Goal: Navigation & Orientation: Find specific page/section

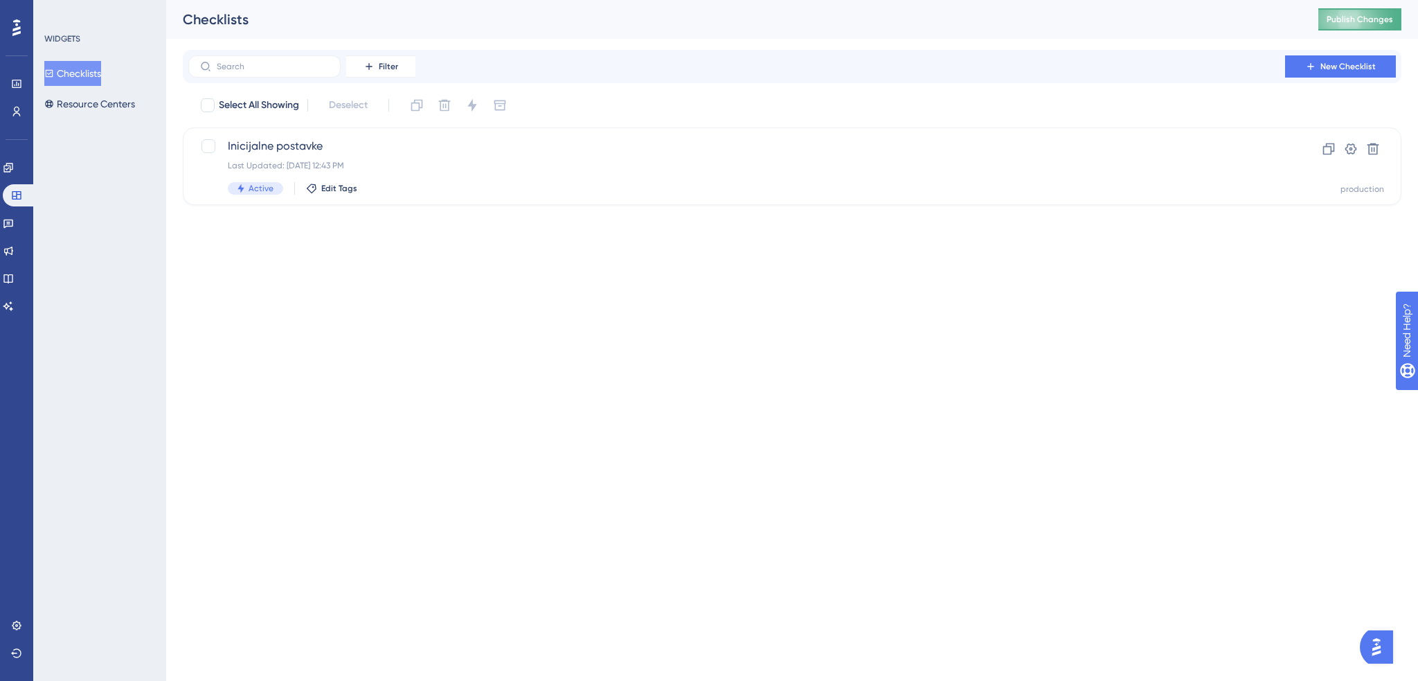
click at [1380, 21] on span "Publish Changes" at bounding box center [1359, 19] width 66 height 11
click at [431, 26] on icon at bounding box center [429, 26] width 14 height 14
click at [114, 105] on button "Resource Centers" at bounding box center [89, 103] width 91 height 25
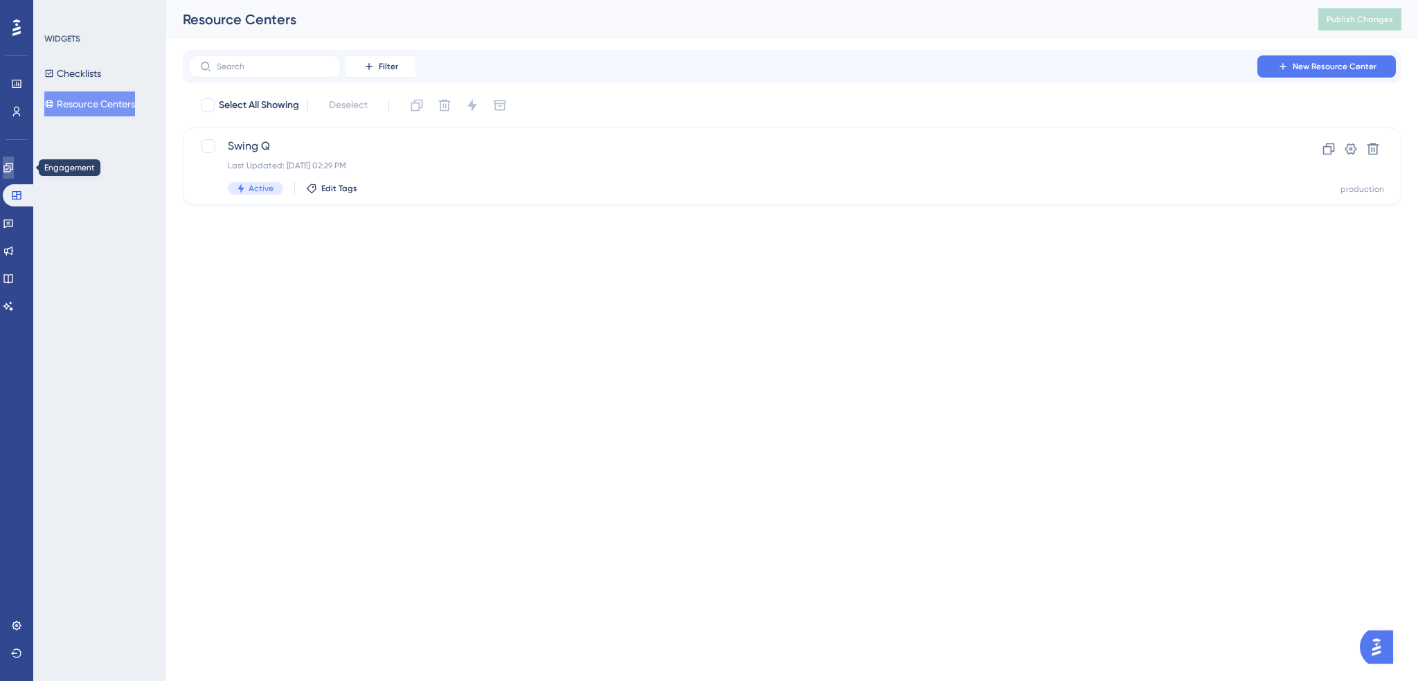
click at [14, 176] on link at bounding box center [8, 167] width 11 height 22
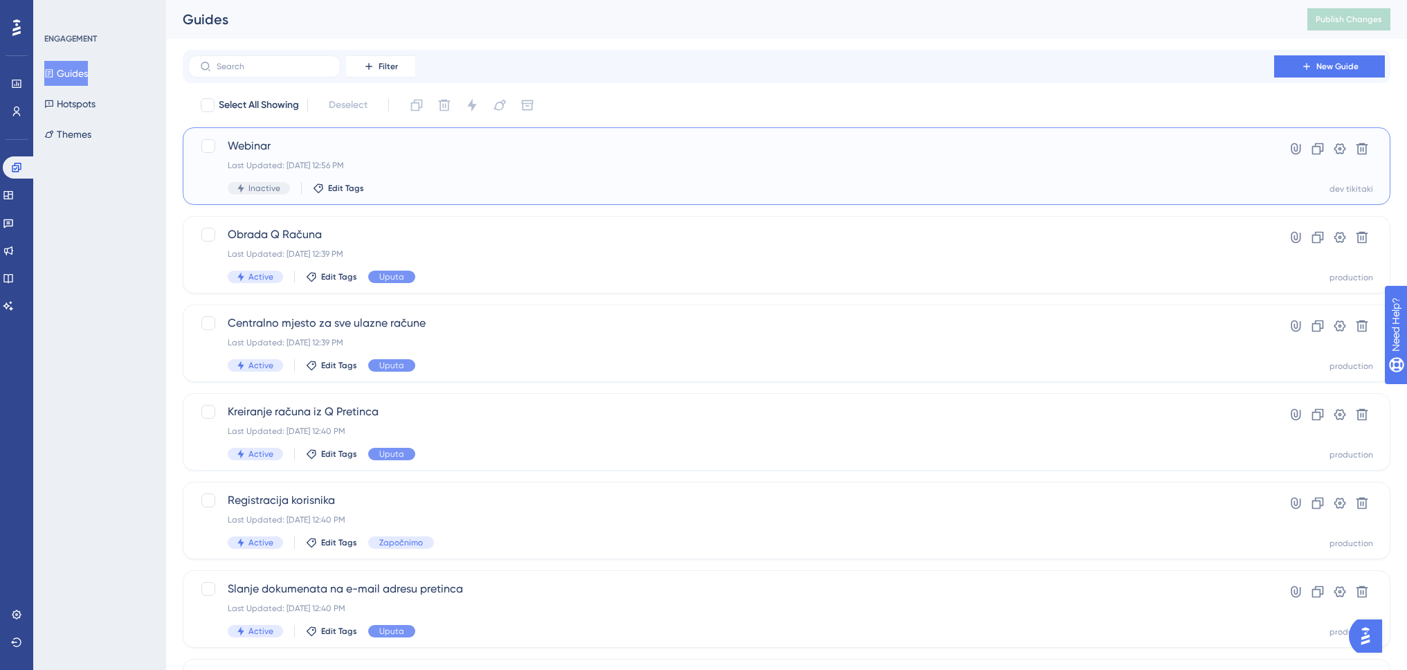
click at [530, 161] on div "Last Updated: [DATE] 12:56 PM" at bounding box center [731, 165] width 1007 height 11
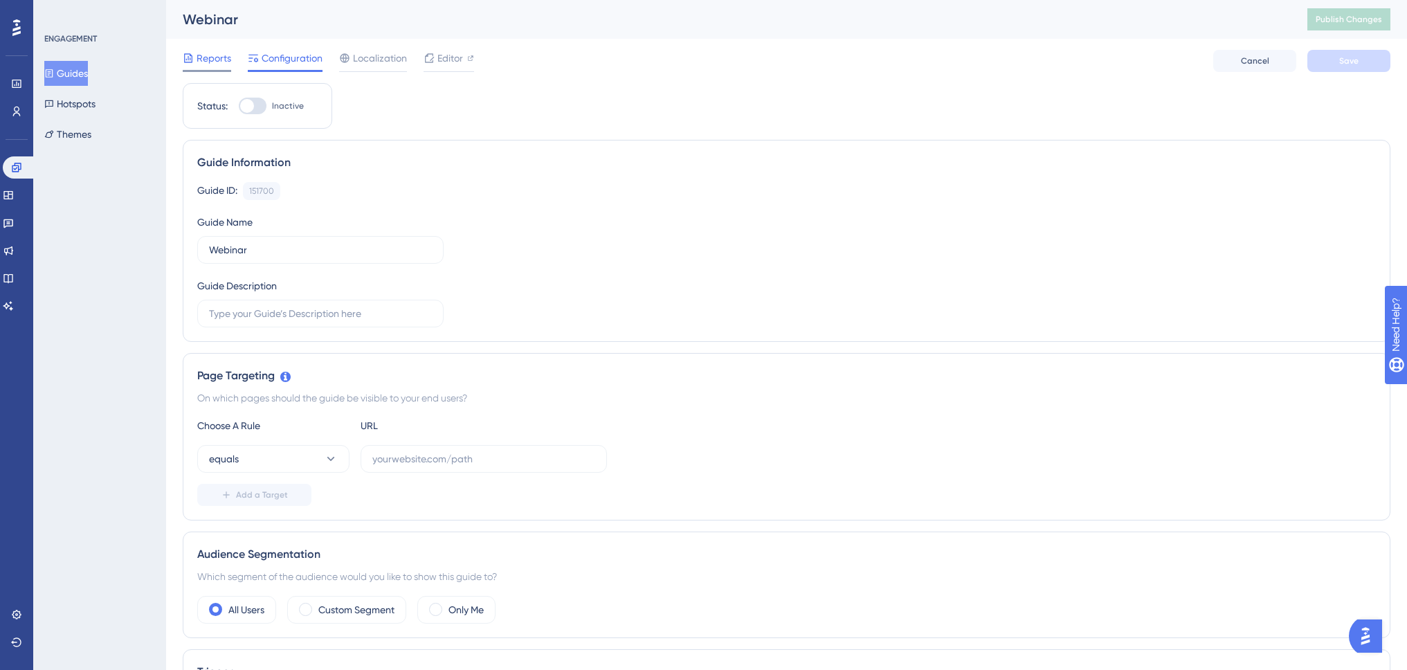
click at [209, 62] on span "Reports" at bounding box center [214, 58] width 35 height 17
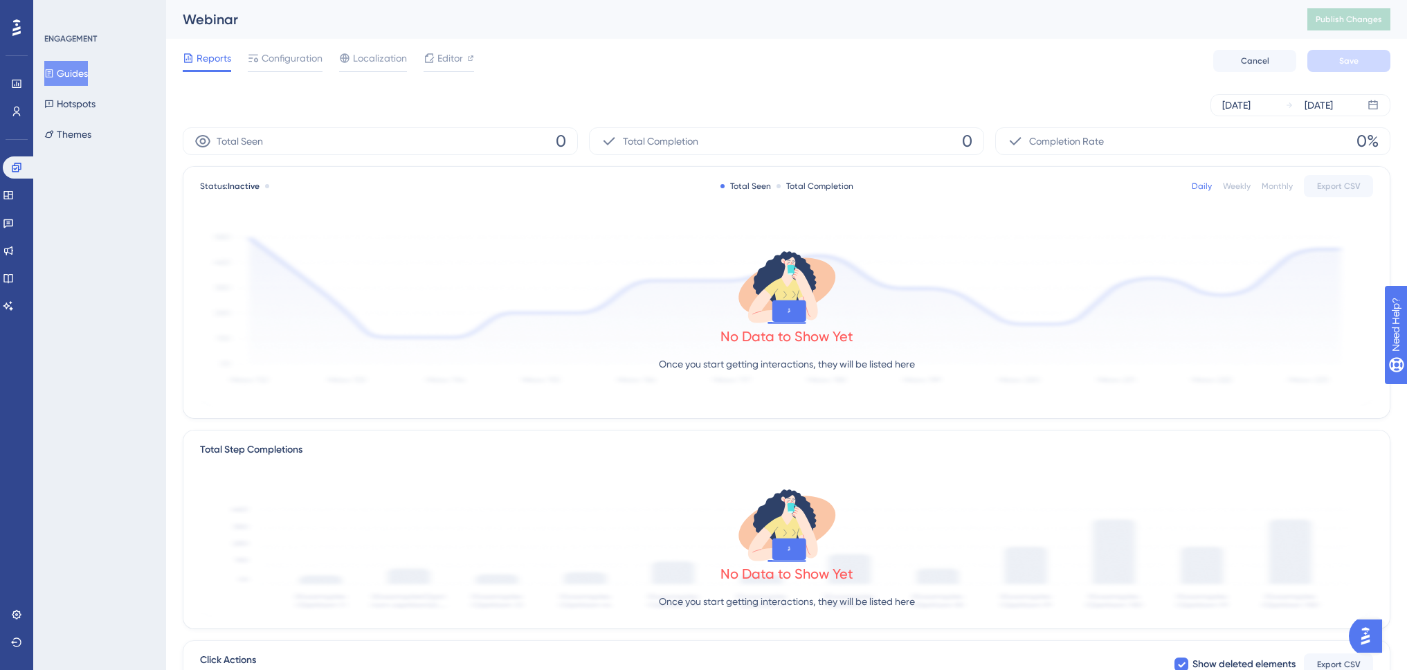
click at [84, 71] on button "Guides" at bounding box center [66, 73] width 44 height 25
